Goal: Complete application form

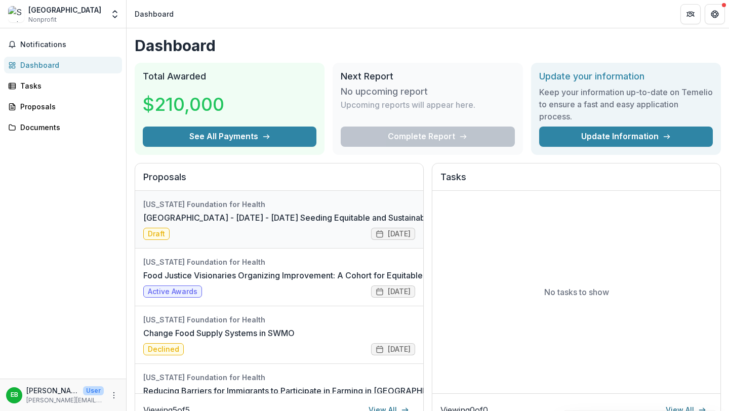
click at [226, 224] on link "[GEOGRAPHIC_DATA] - [DATE] - [DATE] Seeding Equitable and Sustainable Food Syst…" at bounding box center [315, 218] width 345 height 12
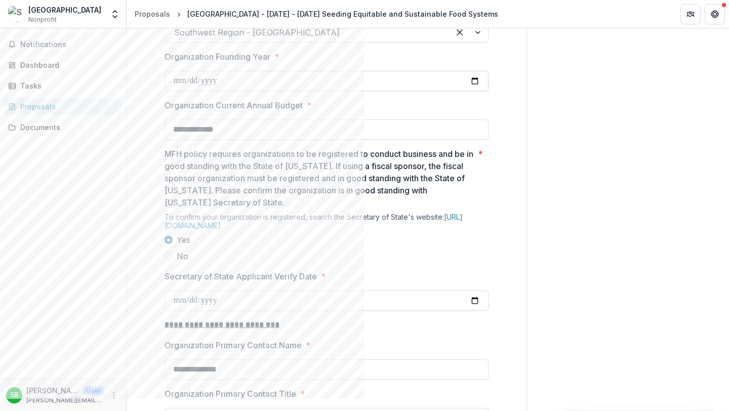
scroll to position [940, 0]
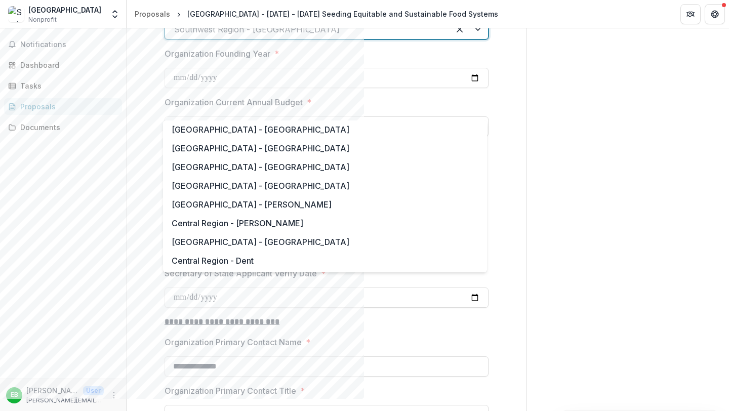
click at [364, 40] on div "Southwest Region - [GEOGRAPHIC_DATA]" at bounding box center [327, 29] width 324 height 20
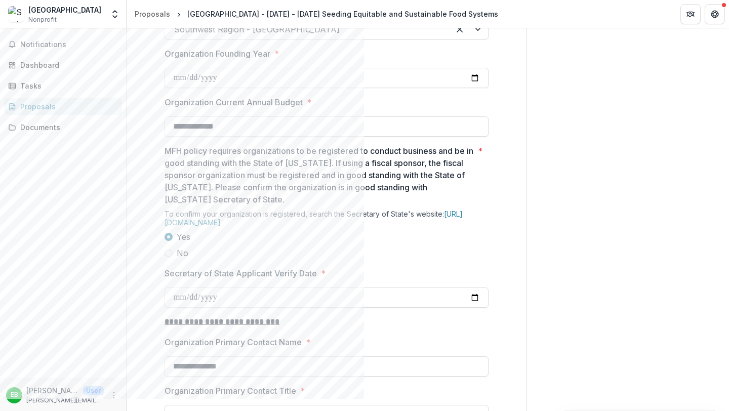
click at [177, 35] on input "Organization Location - [US_STATE][GEOGRAPHIC_DATA] in MFH Service Area (if the…" at bounding box center [175, 29] width 3 height 12
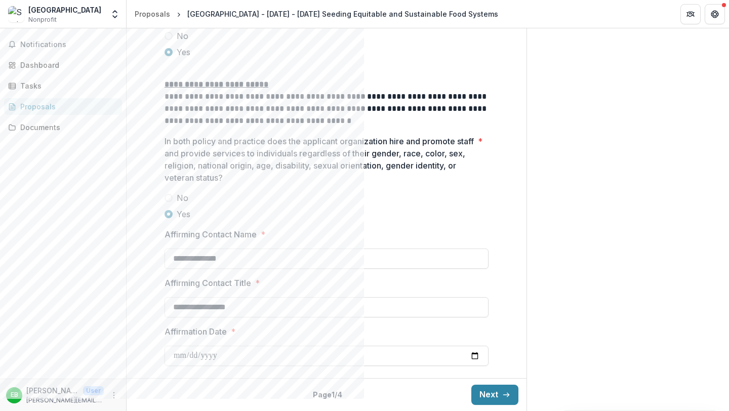
scroll to position [1739, 0]
click at [364, 399] on button "Next" at bounding box center [495, 395] width 47 height 20
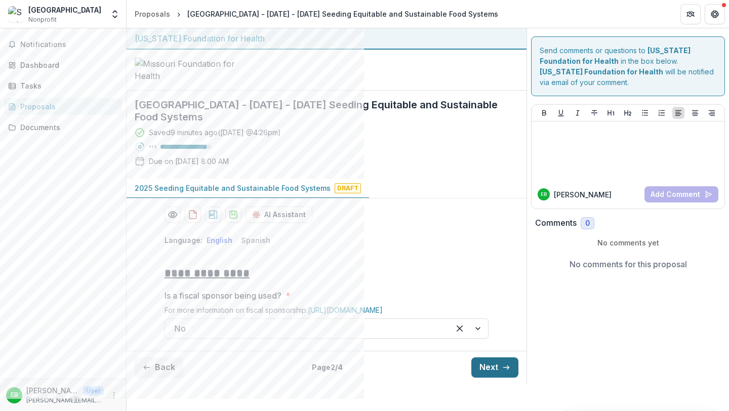
click at [364, 378] on button "Next" at bounding box center [495, 368] width 47 height 20
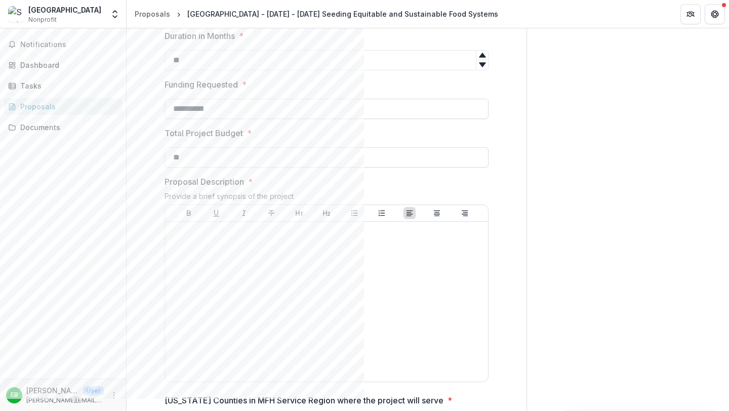
scroll to position [299, 0]
click at [295, 116] on input "**********" at bounding box center [327, 106] width 324 height 20
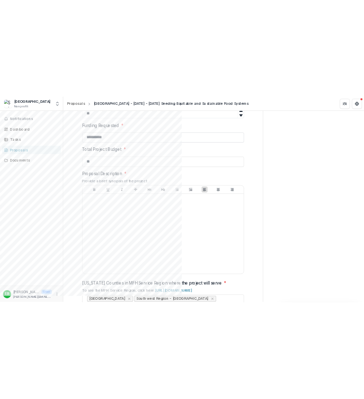
scroll to position [329, 0]
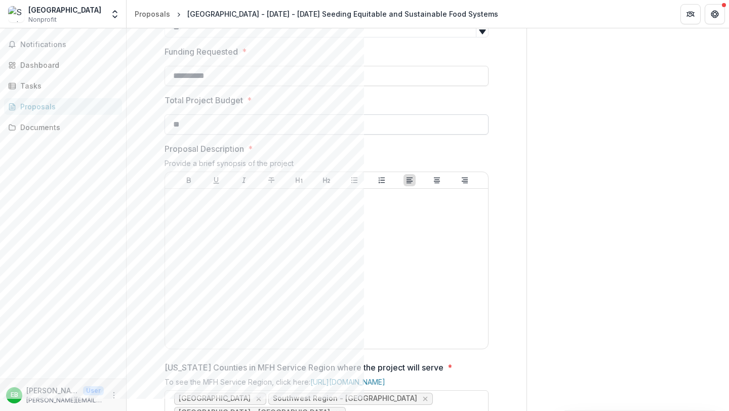
click at [282, 135] on input "**" at bounding box center [327, 124] width 324 height 20
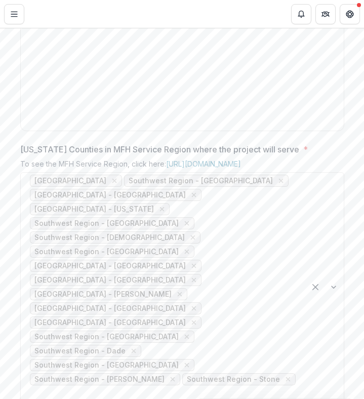
scroll to position [682, 0]
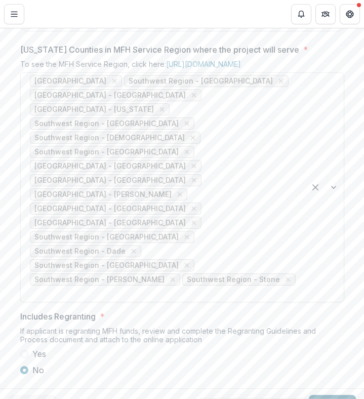
click at [318, 395] on button "Next" at bounding box center [332, 405] width 47 height 20
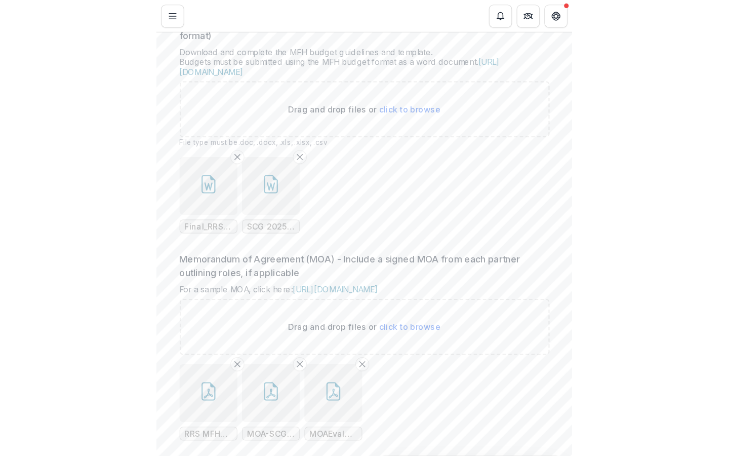
scroll to position [549, 0]
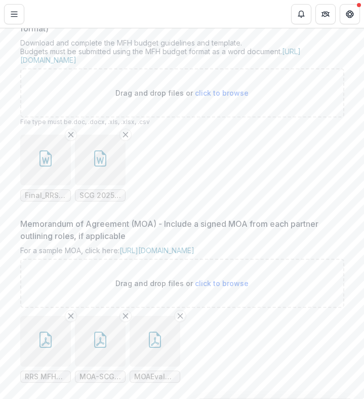
click at [41, 185] on button "button" at bounding box center [45, 160] width 51 height 51
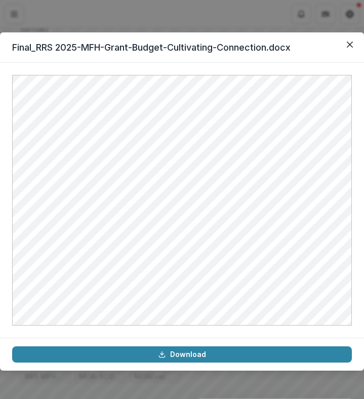
click at [11, 58] on header "Final_RRS 2025-MFH-Grant-Budget-Cultivating-Connection.docx" at bounding box center [182, 47] width 364 height 30
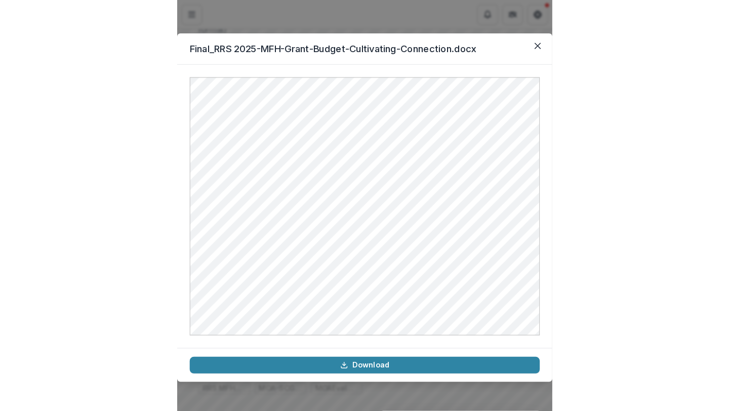
scroll to position [514, 0]
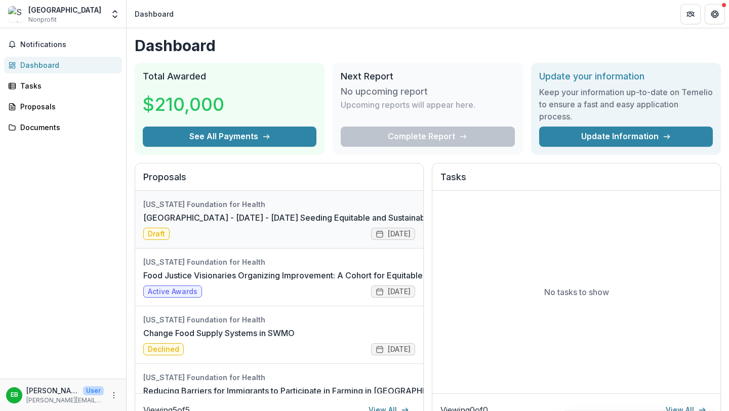
click at [308, 224] on link "[GEOGRAPHIC_DATA] - [DATE] - [DATE] Seeding Equitable and Sustainable Food Syst…" at bounding box center [315, 218] width 345 height 12
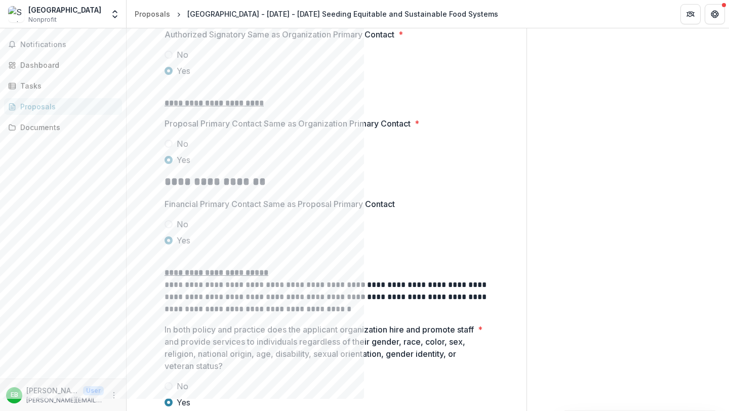
scroll to position [1739, 0]
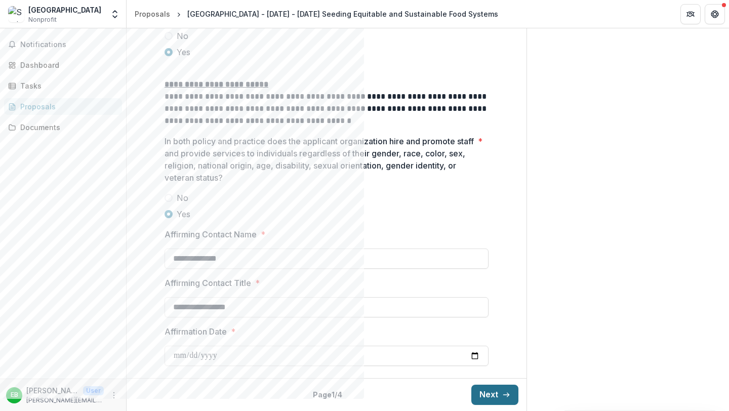
click at [364, 390] on button "Next" at bounding box center [495, 395] width 47 height 20
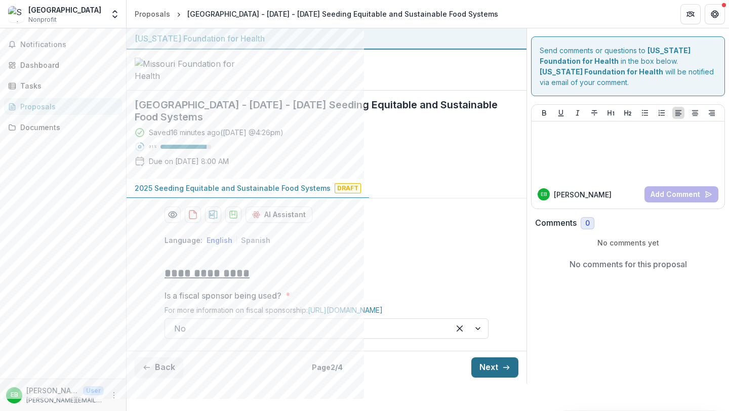
scroll to position [58, 0]
click at [364, 378] on button "Next" at bounding box center [495, 368] width 47 height 20
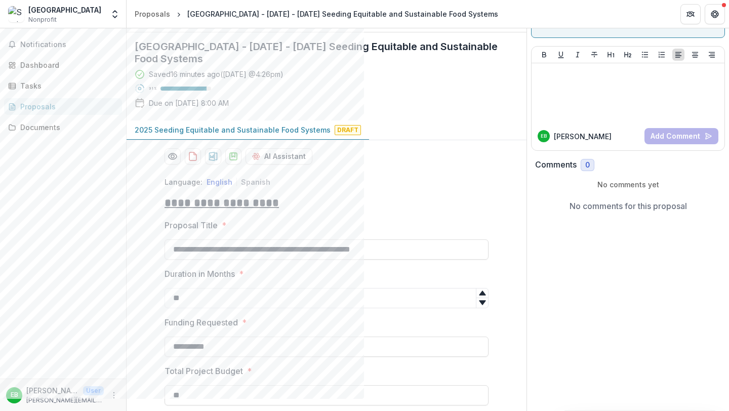
scroll to position [635, 0]
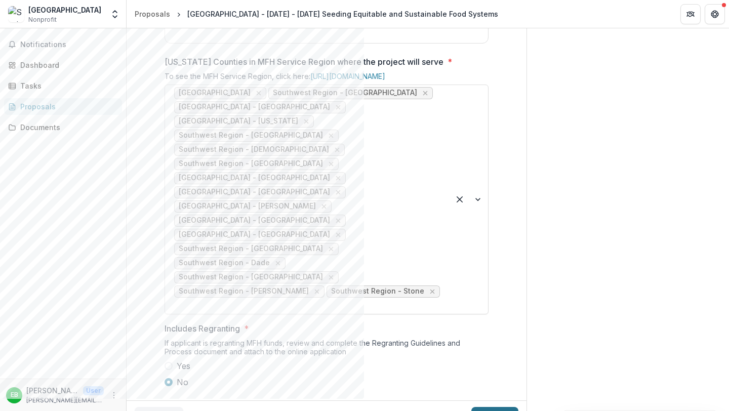
click at [364, 399] on button "Next" at bounding box center [495, 417] width 47 height 20
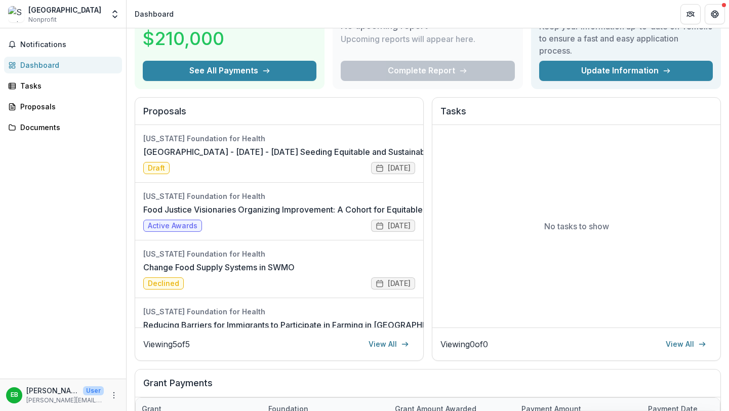
scroll to position [59, 0]
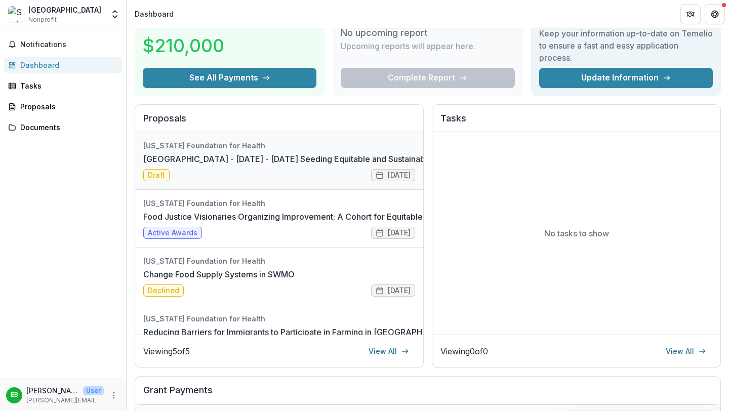
click at [310, 165] on link "[GEOGRAPHIC_DATA] - [DATE] - [DATE] Seeding Equitable and Sustainable Food Syst…" at bounding box center [315, 159] width 345 height 12
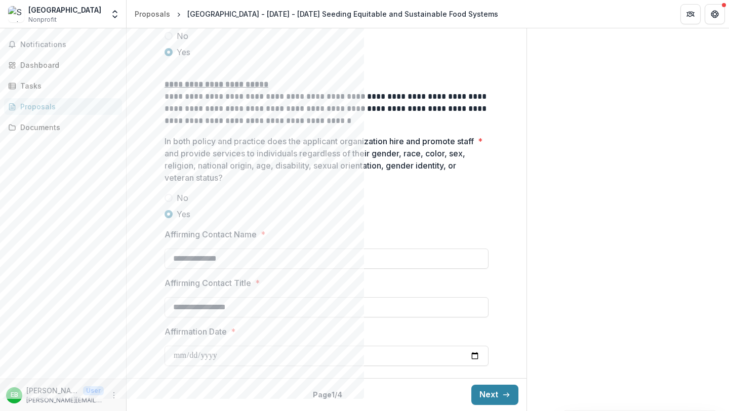
scroll to position [1739, 0]
click at [364, 394] on button "Next" at bounding box center [495, 395] width 47 height 20
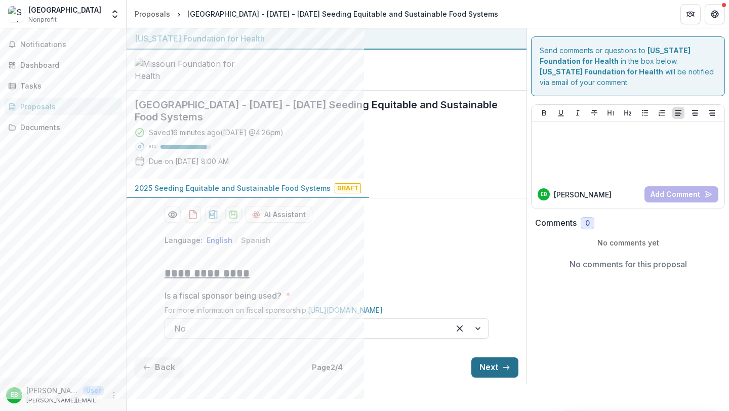
scroll to position [58, 0]
click at [364, 378] on button "Next" at bounding box center [495, 368] width 47 height 20
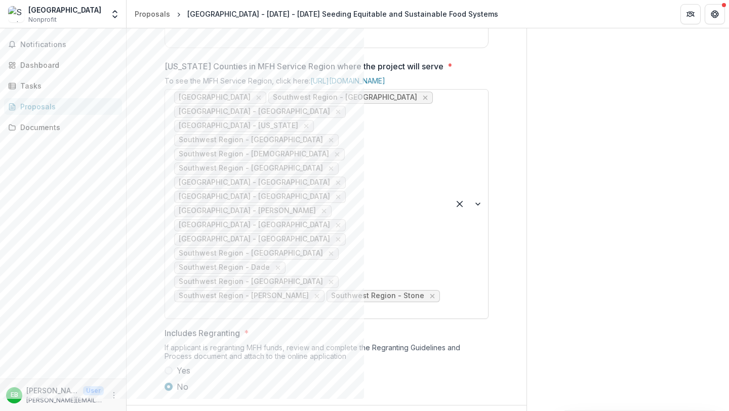
scroll to position [635, 0]
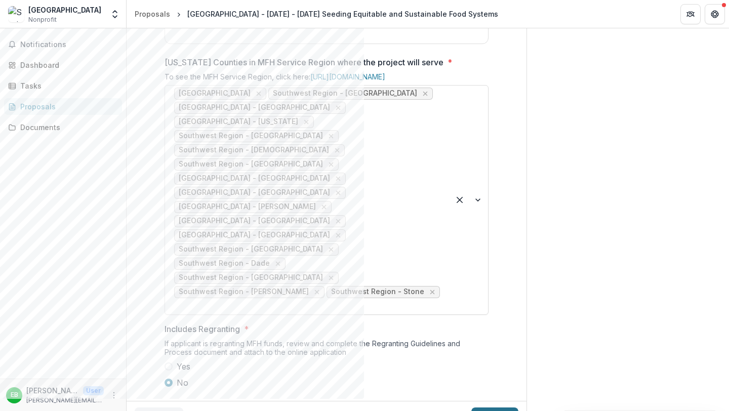
click at [364, 399] on button "Next" at bounding box center [495, 418] width 47 height 20
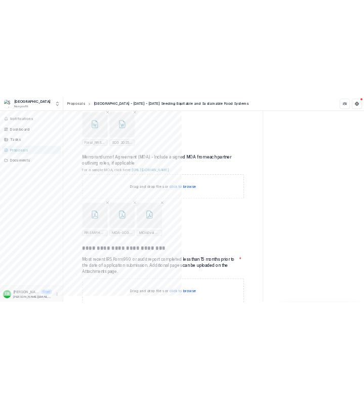
scroll to position [614, 0]
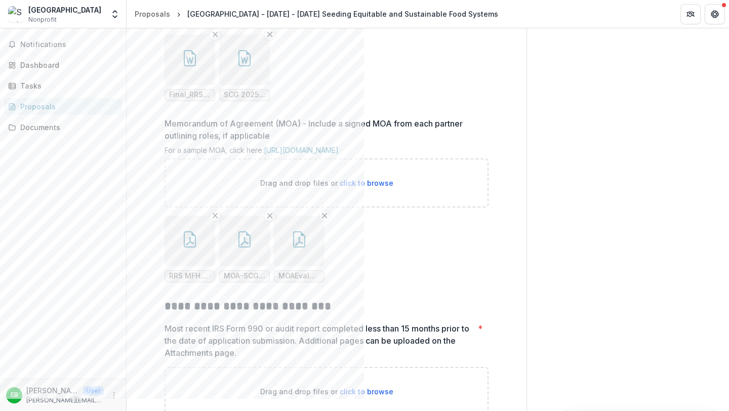
click at [193, 66] on icon "button" at bounding box center [190, 58] width 16 height 16
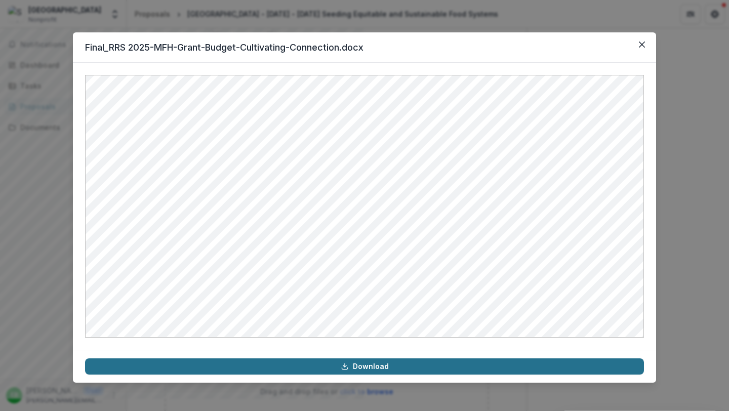
click at [364, 366] on link "Download" at bounding box center [364, 367] width 559 height 16
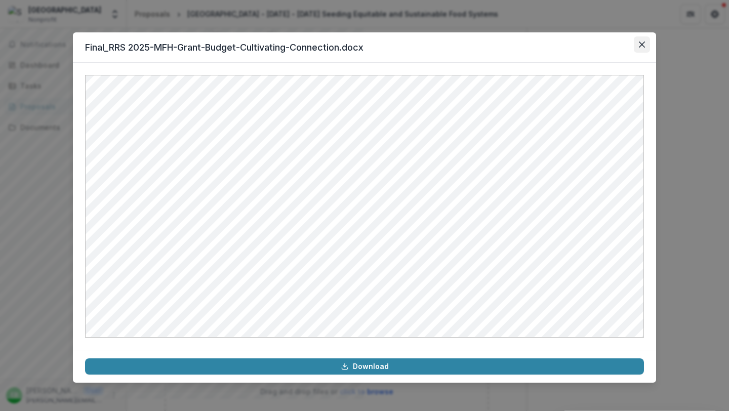
click at [364, 45] on icon "Close" at bounding box center [642, 45] width 6 height 6
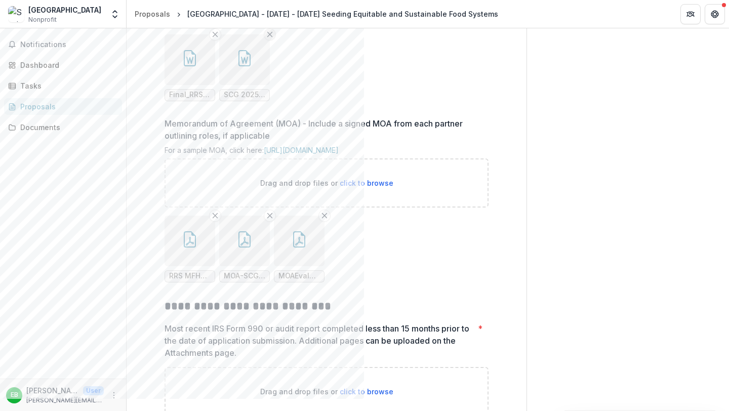
click at [269, 36] on line "Remove File" at bounding box center [270, 34] width 5 height 5
type input "**********"
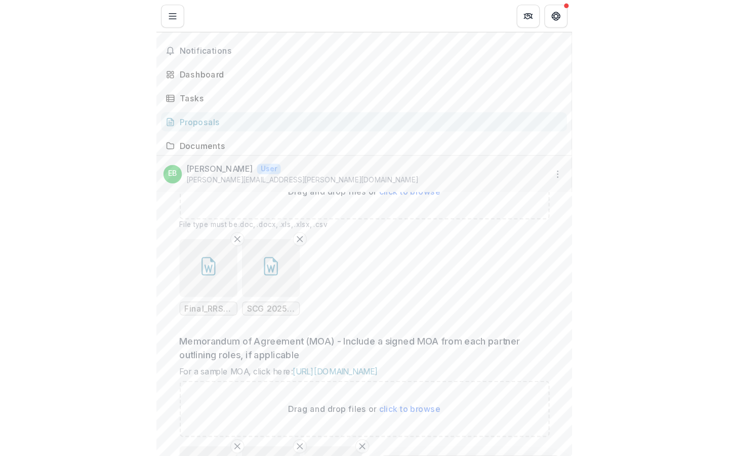
scroll to position [649, 0]
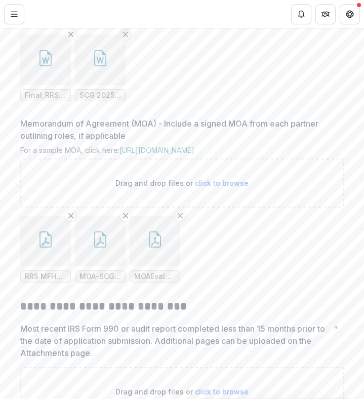
click at [125, 38] on icon "Remove File" at bounding box center [126, 34] width 8 height 8
type input "**********"
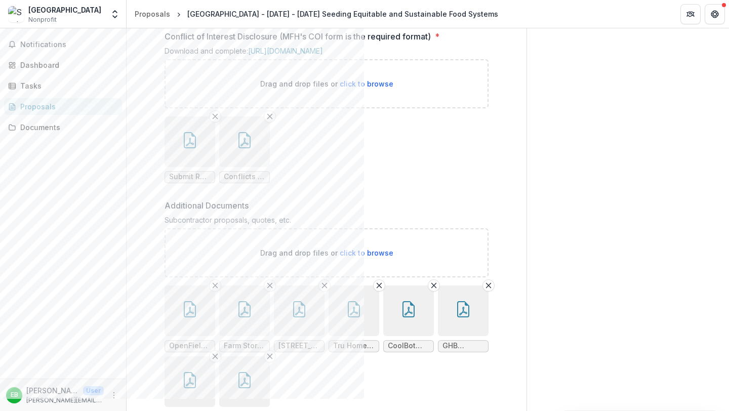
scroll to position [1757, 0]
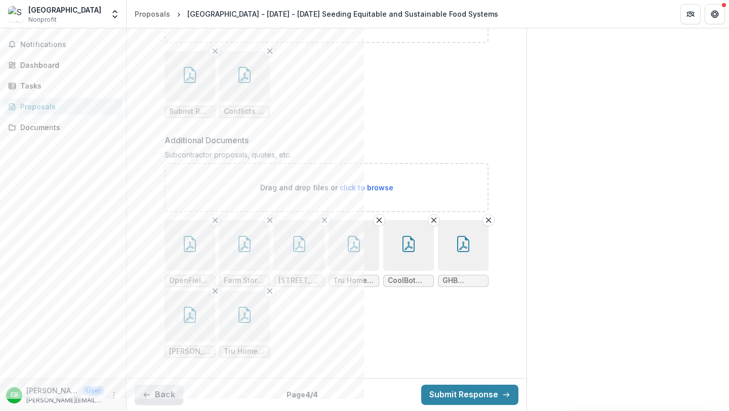
click at [142, 391] on button "Back" at bounding box center [159, 395] width 49 height 20
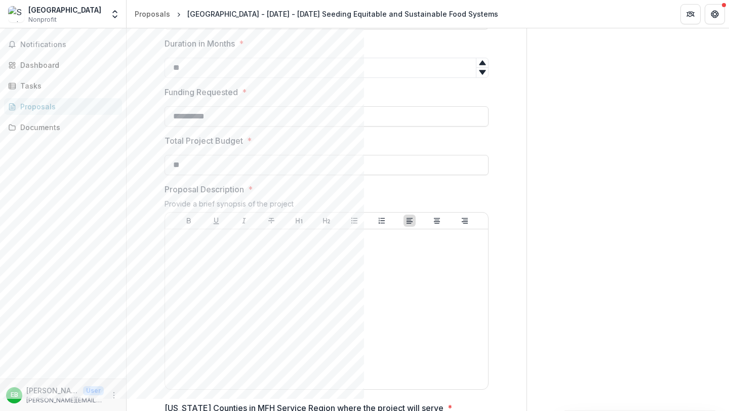
scroll to position [282, 0]
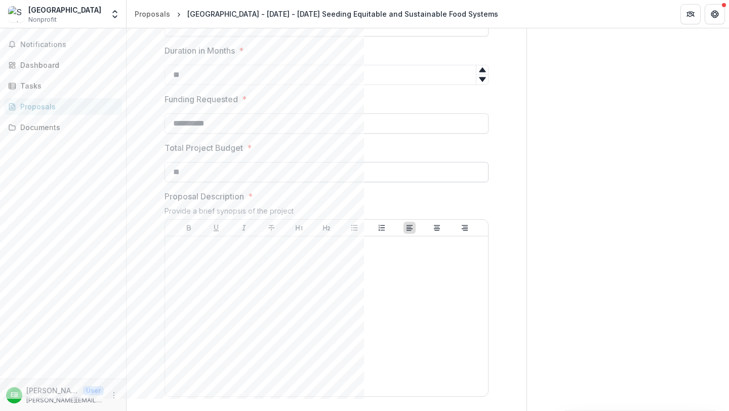
click at [209, 182] on input "**" at bounding box center [327, 172] width 324 height 20
type input "**********"
click at [304, 182] on div "**********" at bounding box center [327, 162] width 324 height 41
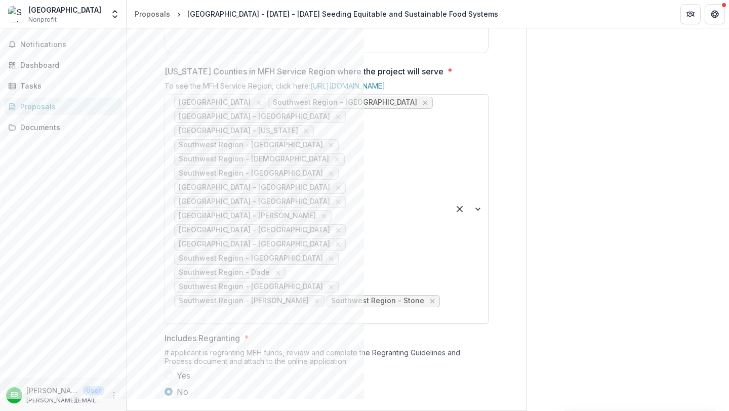
scroll to position [635, 0]
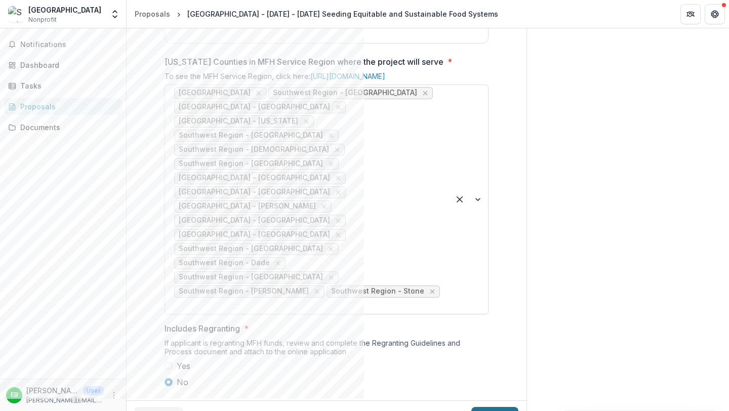
click at [364, 399] on icon "button" at bounding box center [506, 417] width 8 height 8
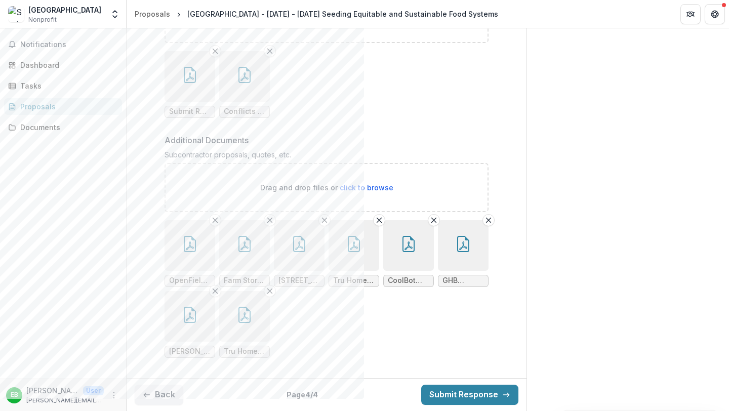
scroll to position [1714, 0]
click at [346, 193] on p "Drag and drop files or click to browse" at bounding box center [326, 187] width 133 height 11
type input "**********"
click at [364, 332] on ul "OpenFieldOneYearScope - Google Docs.pdf Farm Store Equipment list.pdf [STREET_A…" at bounding box center [327, 289] width 324 height 138
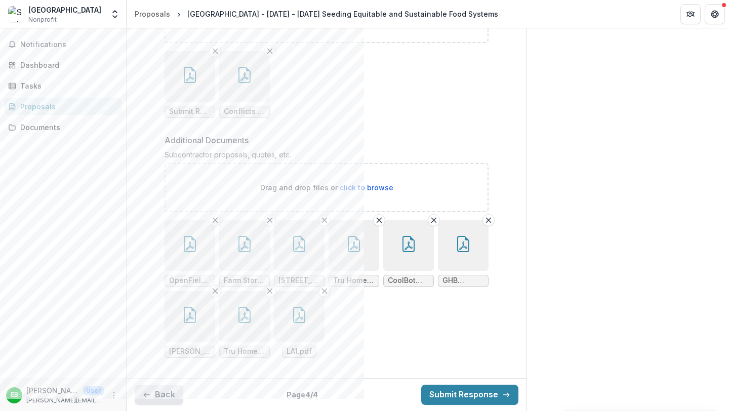
click at [151, 397] on button "Back" at bounding box center [159, 395] width 49 height 20
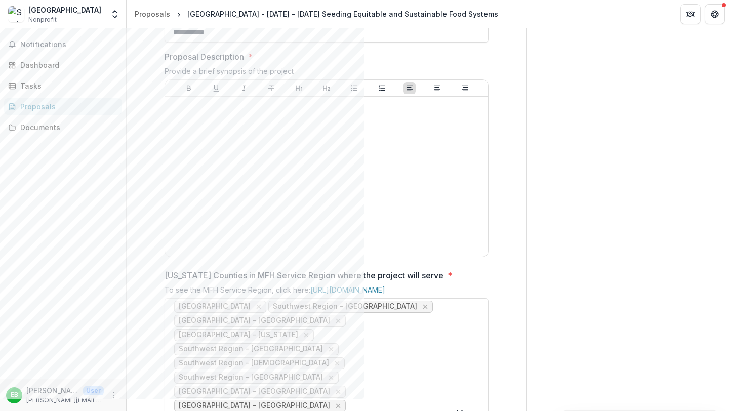
scroll to position [635, 0]
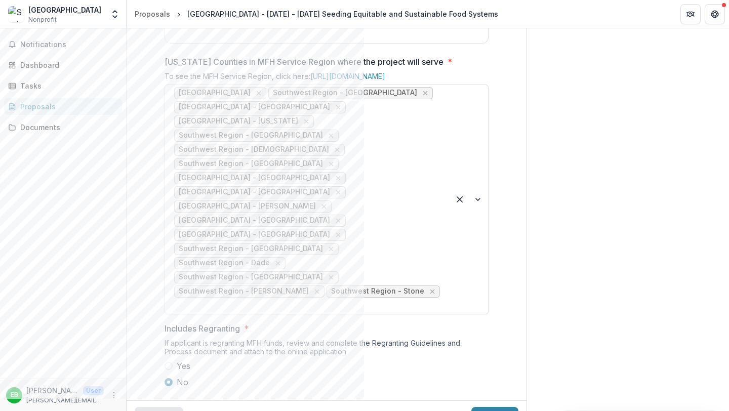
click at [167, 399] on button "Back" at bounding box center [159, 417] width 49 height 20
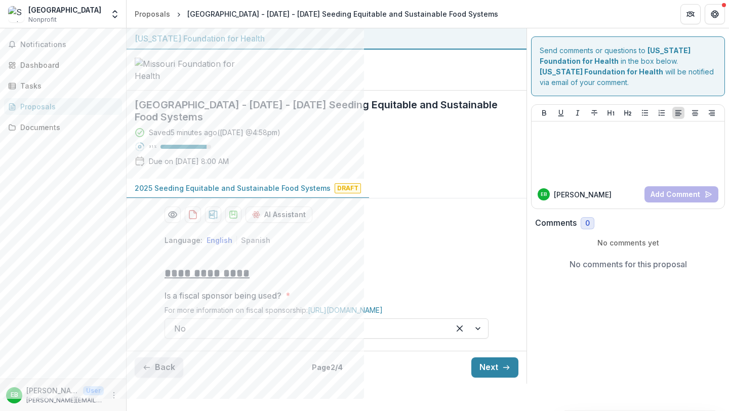
scroll to position [58, 0]
click at [160, 378] on button "Back" at bounding box center [159, 368] width 49 height 20
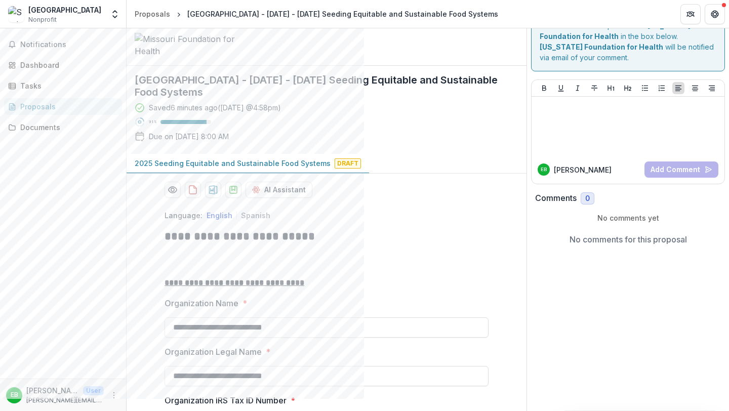
scroll to position [0, 0]
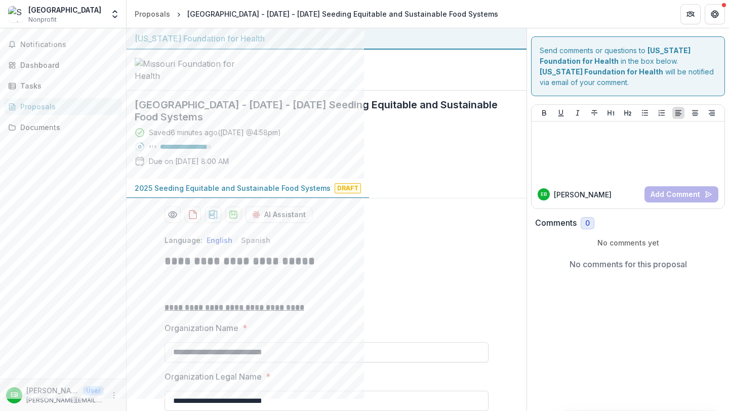
click at [260, 171] on div "Saved 6 minutes ago ( [DATE] @ 4:58pm ) 91 % Due on [DATE] 8:00 AM" at bounding box center [319, 149] width 368 height 44
